Goal: Check status: Check status

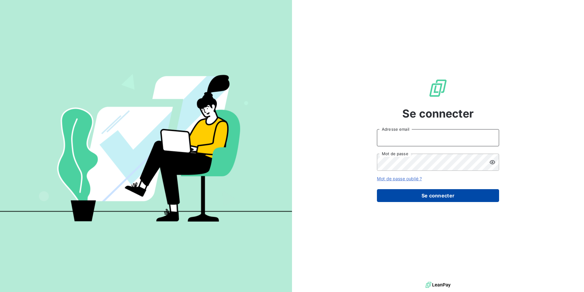
type input "[PERSON_NAME][EMAIL_ADDRESS][DOMAIN_NAME]"
click at [458, 191] on button "Se connecter" at bounding box center [438, 195] width 122 height 13
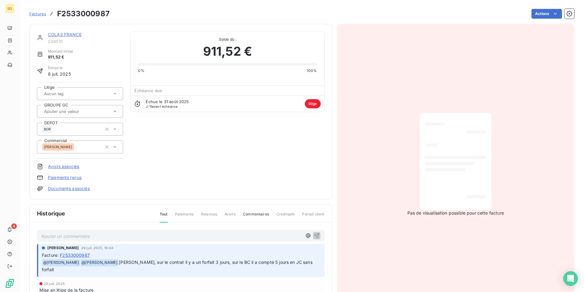
click at [248, 46] on span "911,52 €" at bounding box center [227, 51] width 49 height 18
click at [439, 174] on div at bounding box center [456, 161] width 62 height 87
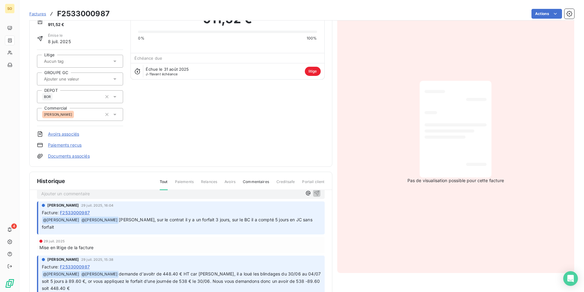
scroll to position [3, 0]
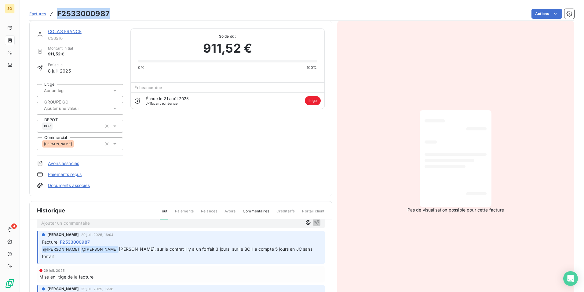
drag, startPoint x: 110, startPoint y: 11, endPoint x: 55, endPoint y: 11, distance: 55.0
click at [55, 11] on div "Factures F2533000987 Actions" at bounding box center [301, 13] width 545 height 13
drag, startPoint x: 55, startPoint y: 11, endPoint x: 160, endPoint y: 11, distance: 105.4
click at [160, 11] on div "Actions" at bounding box center [346, 14] width 458 height 10
drag, startPoint x: 109, startPoint y: 12, endPoint x: 57, endPoint y: 12, distance: 51.3
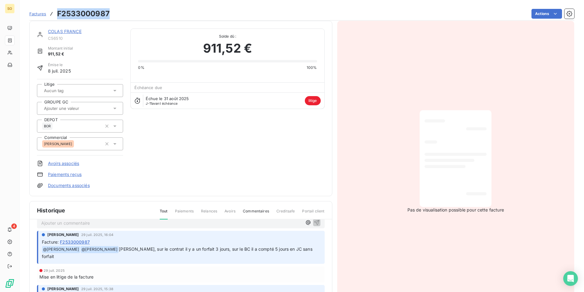
click at [57, 12] on h3 "F2533000987" at bounding box center [83, 13] width 53 height 11
click at [34, 14] on span "Factures" at bounding box center [37, 13] width 17 height 5
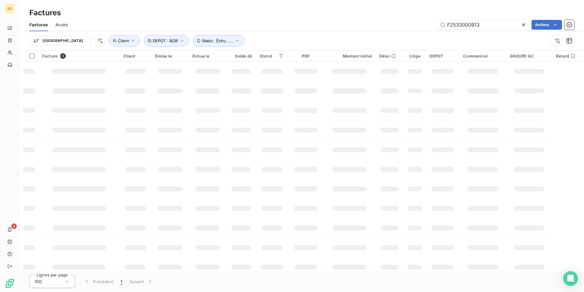
drag, startPoint x: 484, startPoint y: 24, endPoint x: 415, endPoint y: 26, distance: 68.5
click at [415, 26] on div "F2533000913 Actions" at bounding box center [324, 25] width 499 height 10
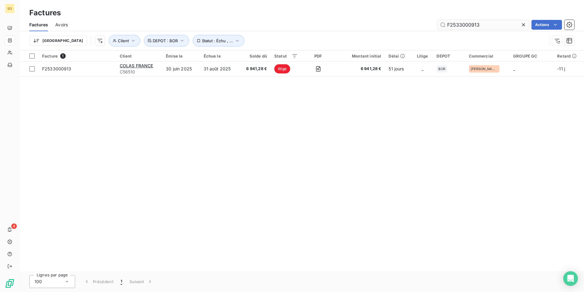
click at [481, 24] on input "F2533000913" at bounding box center [484, 25] width 92 height 10
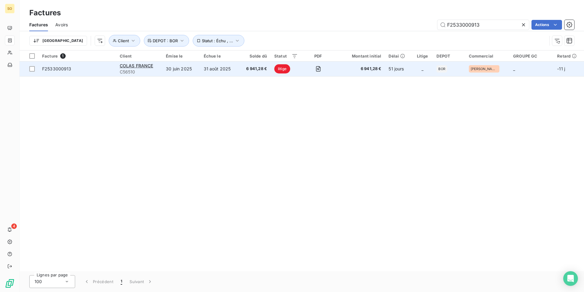
click at [84, 69] on span "F2533000913" at bounding box center [77, 69] width 70 height 6
